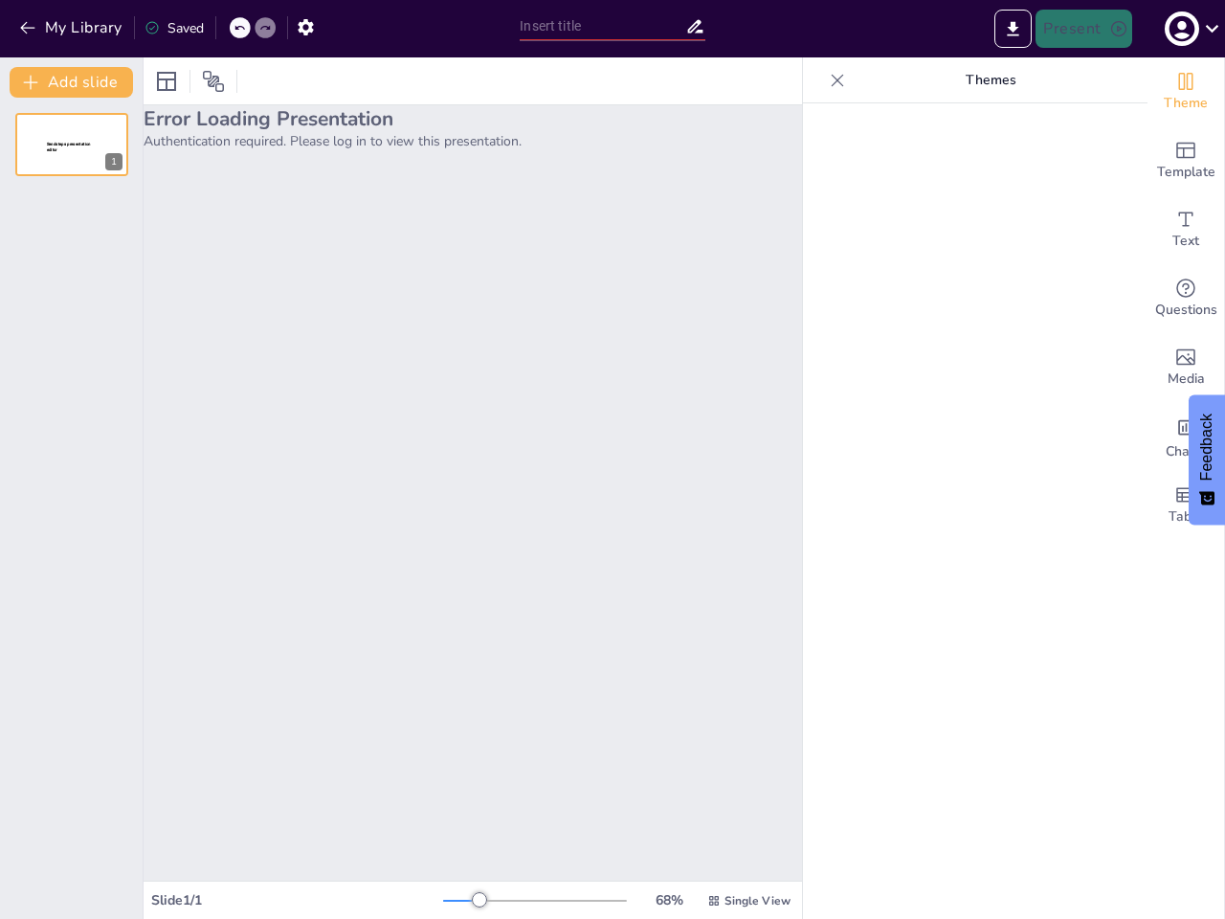
click at [612, 459] on div "Error Loading Presentation Authentication required. Please log in to view this …" at bounding box center [473, 492] width 658 height 775
click at [72, 28] on button "My Library" at bounding box center [72, 27] width 116 height 31
click at [240, 28] on icon at bounding box center [238, 27] width 11 height 11
click at [265, 28] on icon at bounding box center [264, 27] width 11 height 11
click at [305, 27] on icon "button" at bounding box center [306, 27] width 20 height 20
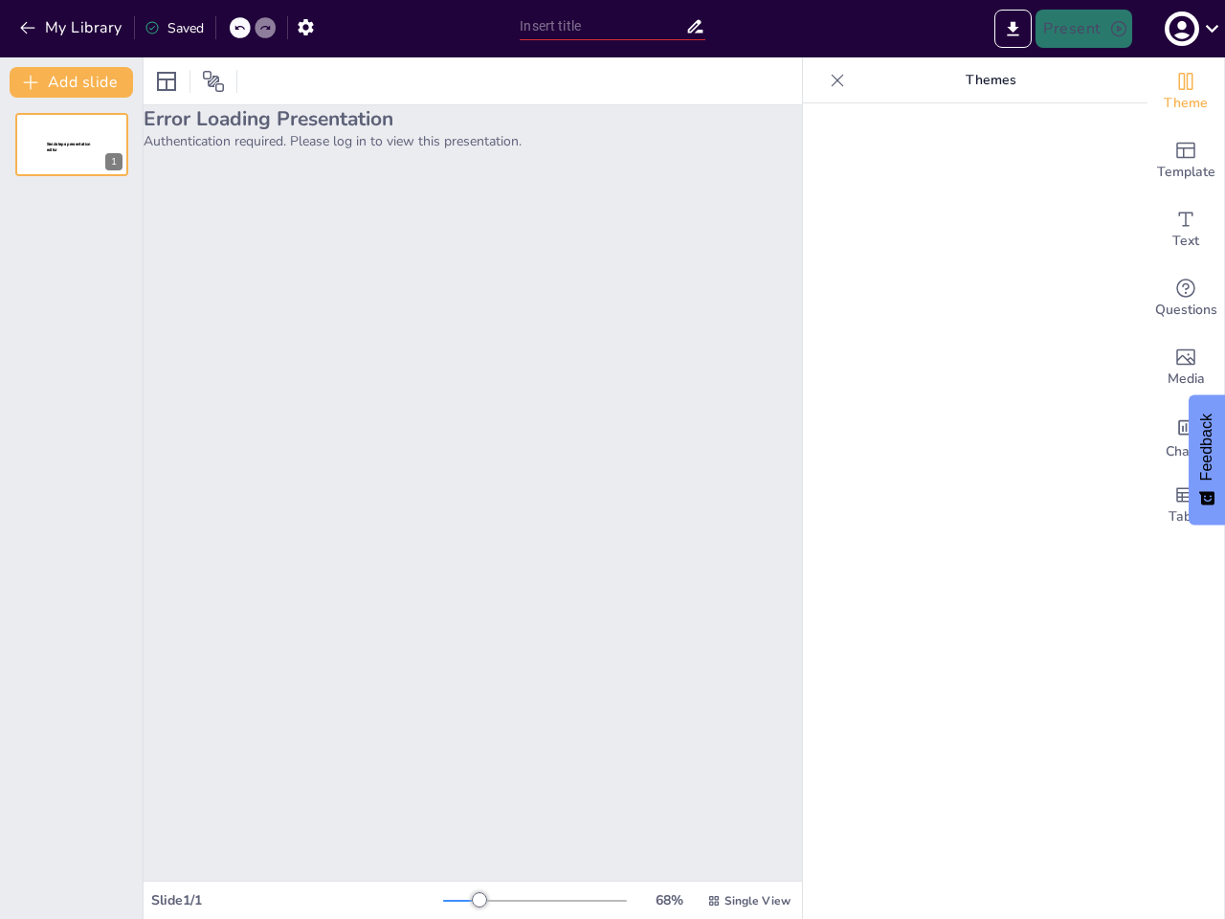
click at [611, 26] on input "text" at bounding box center [602, 26] width 165 height 28
click at [1013, 29] on icon "Export to PowerPoint" at bounding box center [1013, 28] width 11 height 14
click at [1189, 29] on icon "button" at bounding box center [1181, 29] width 26 height 26
